Goal: Task Accomplishment & Management: Manage account settings

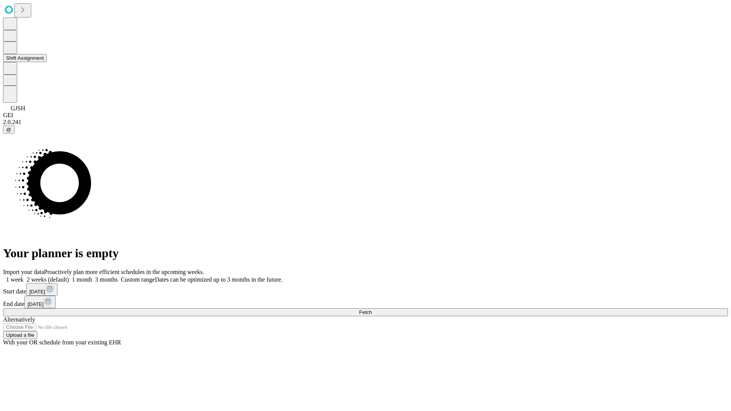
click at [47, 62] on button "Shift Assignment" at bounding box center [25, 58] width 44 height 8
